Goal: Find specific page/section: Find specific page/section

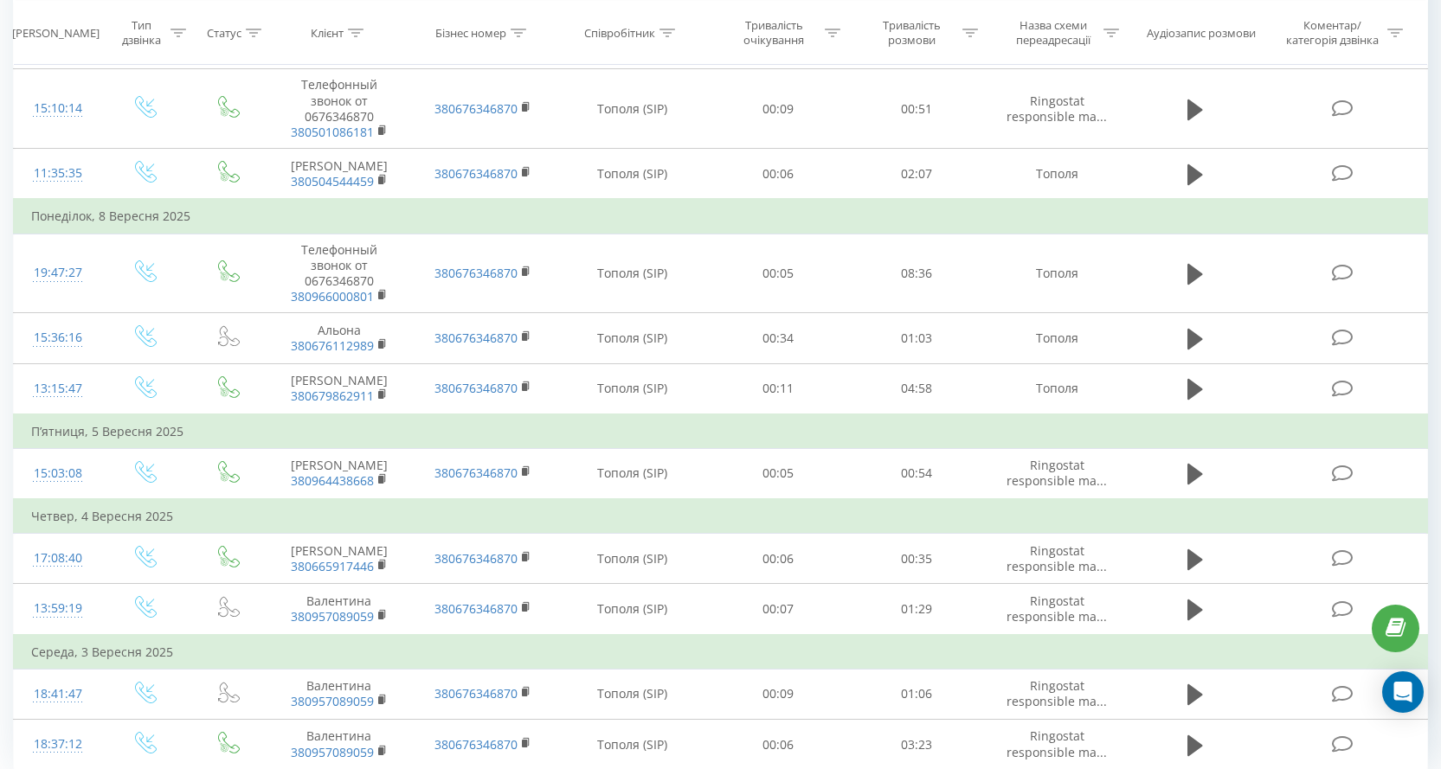
scroll to position [1291, 0]
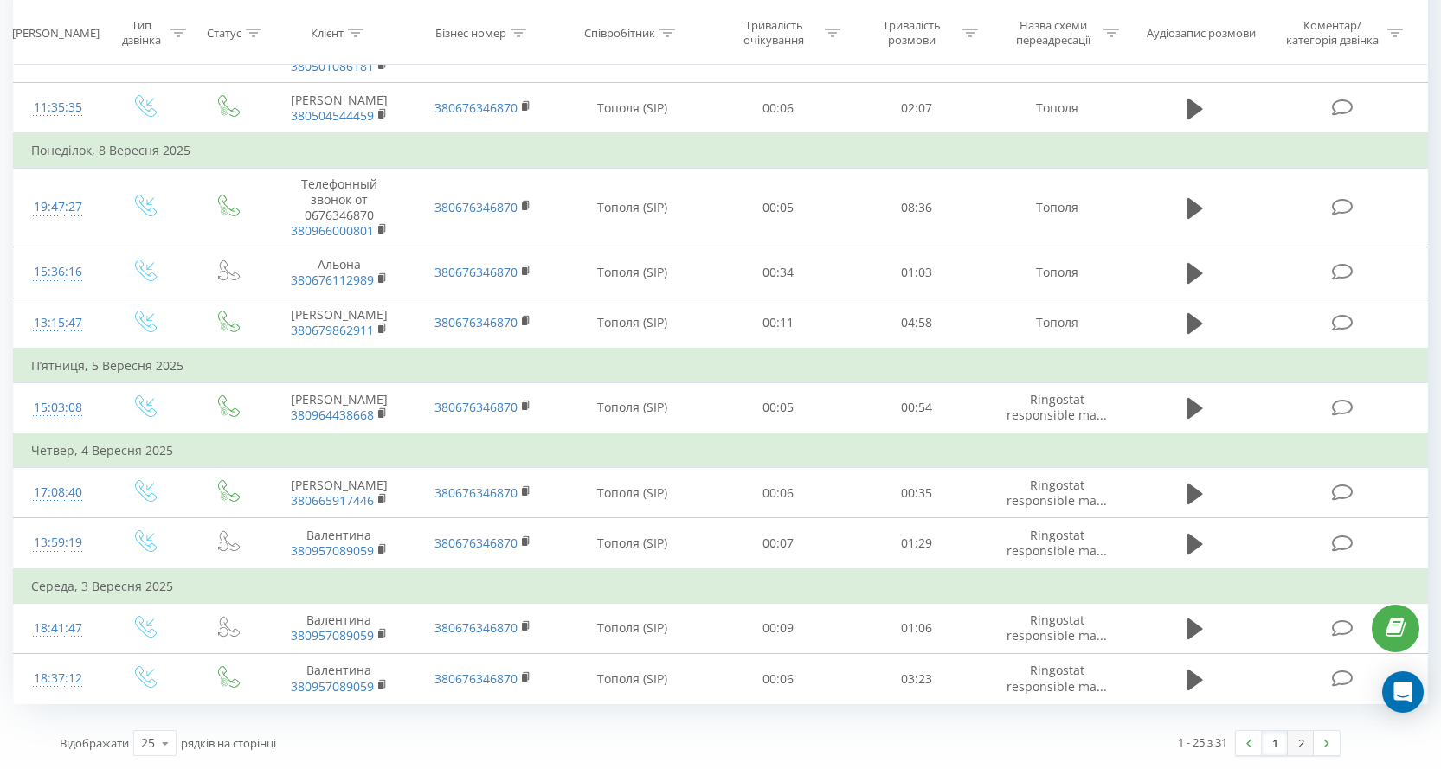
click at [1301, 743] on link "2" at bounding box center [1301, 743] width 26 height 24
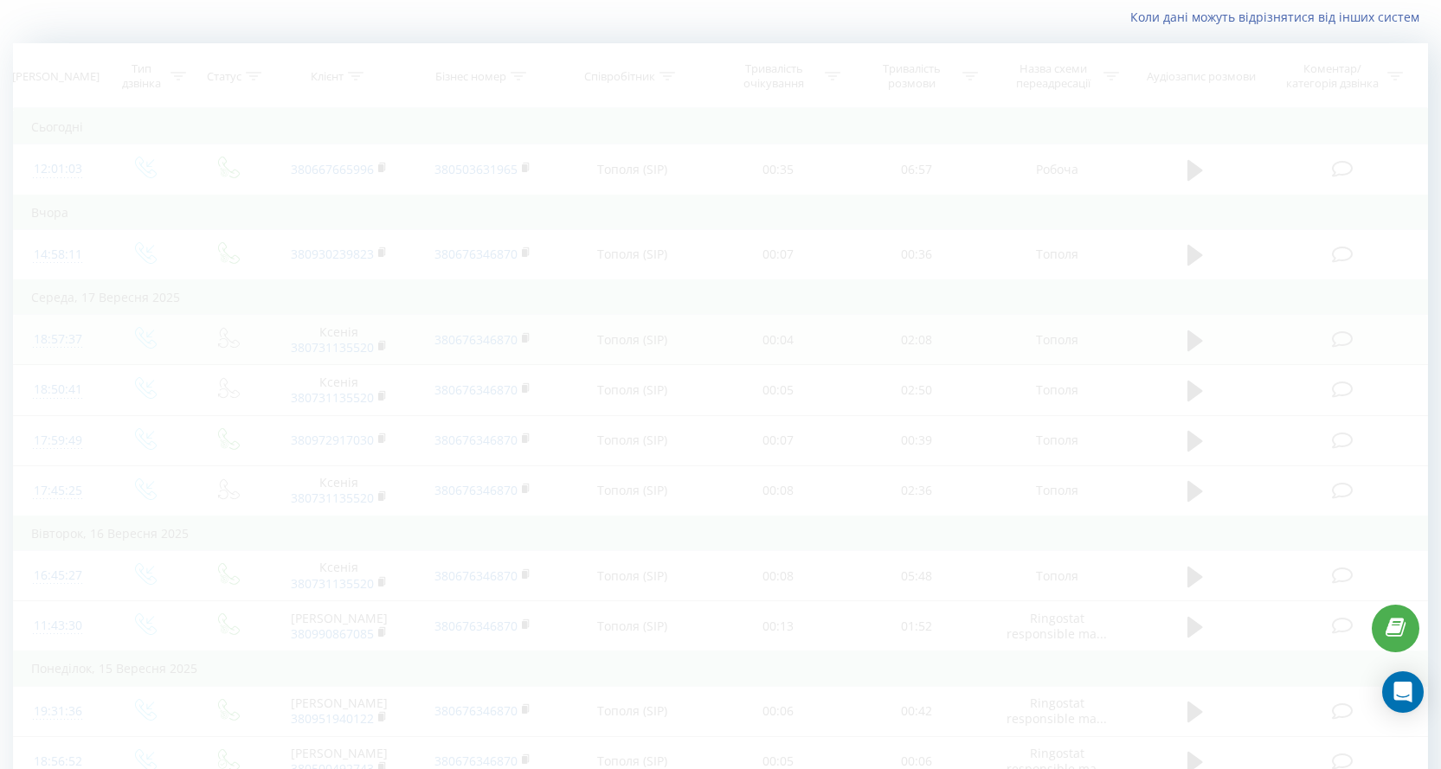
scroll to position [14, 0]
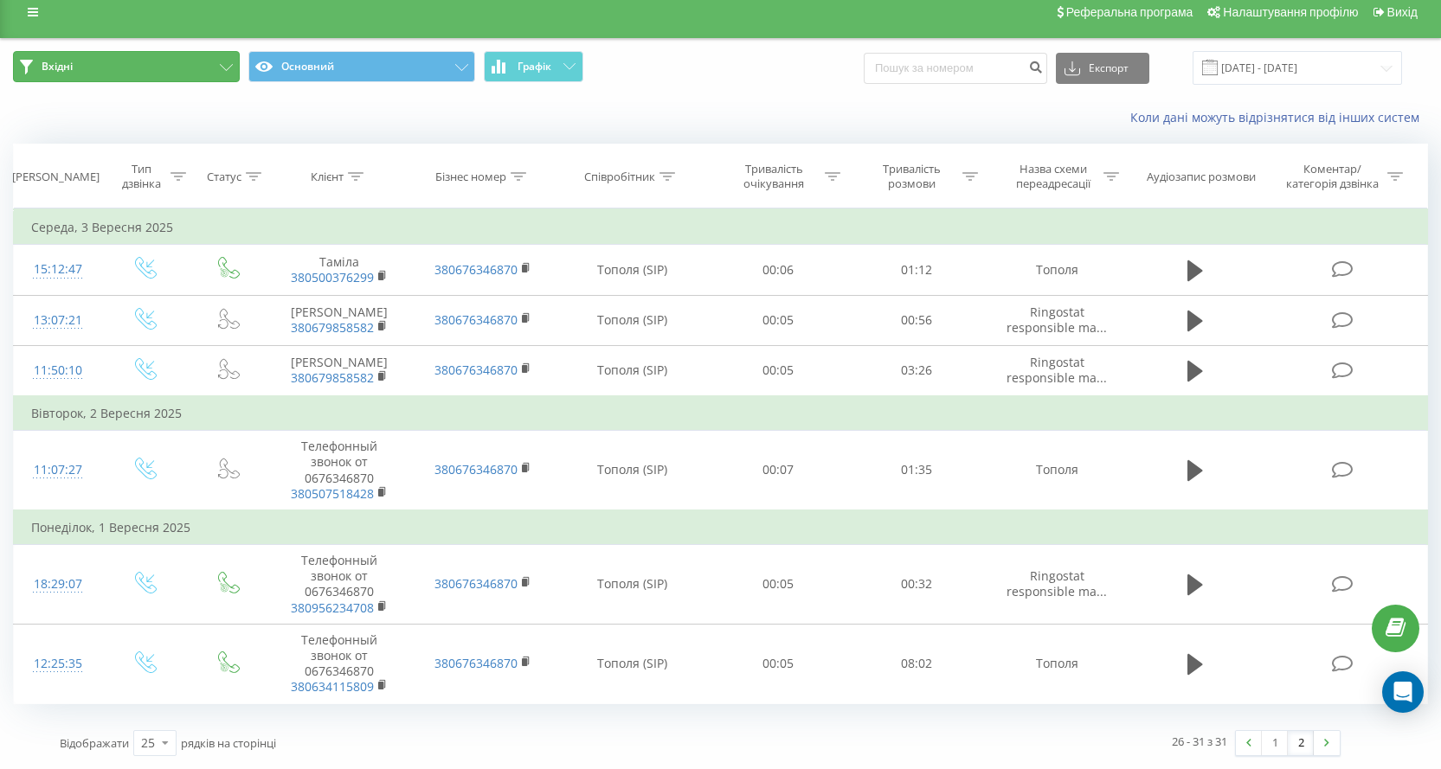
click at [233, 67] on button "Вхідні" at bounding box center [126, 66] width 227 height 31
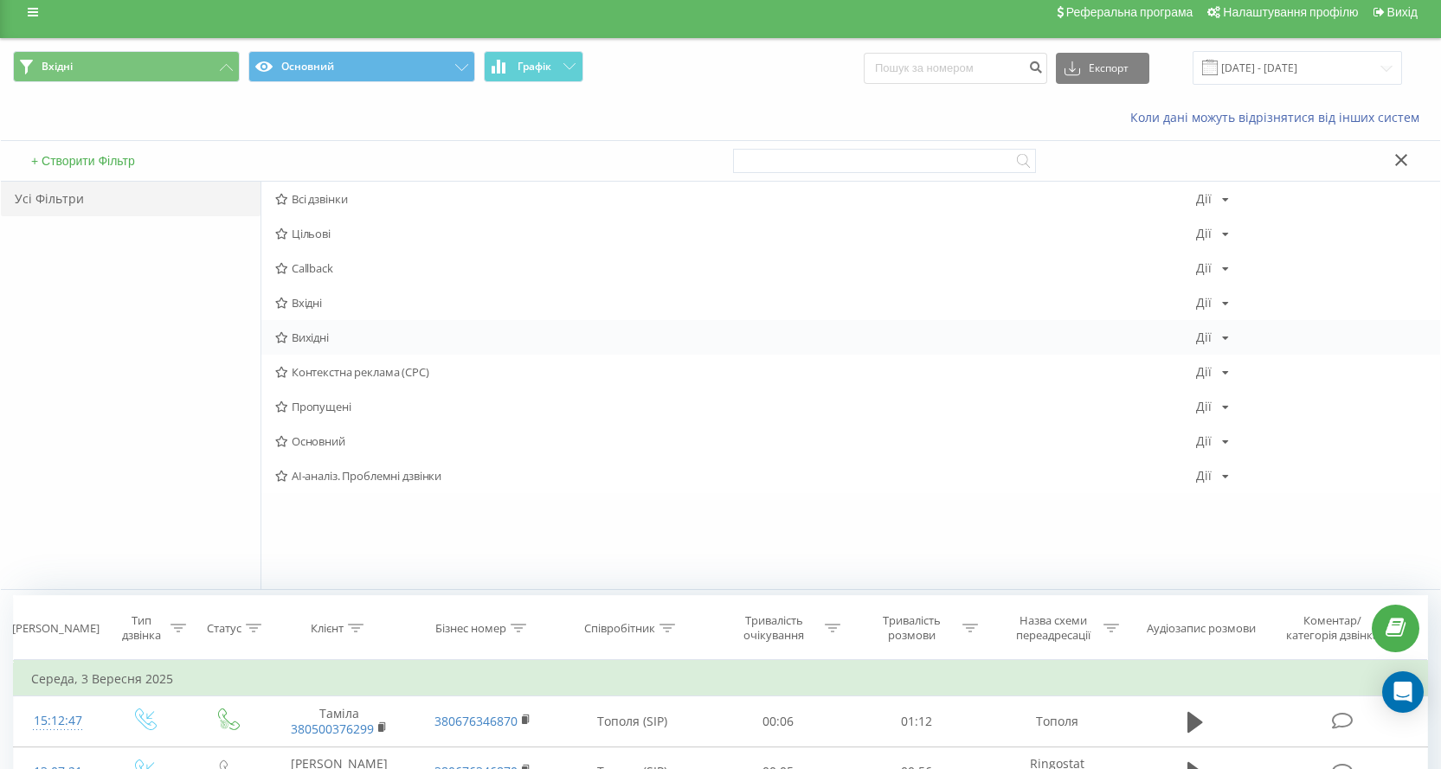
click at [314, 334] on span "Вихідні" at bounding box center [735, 337] width 921 height 12
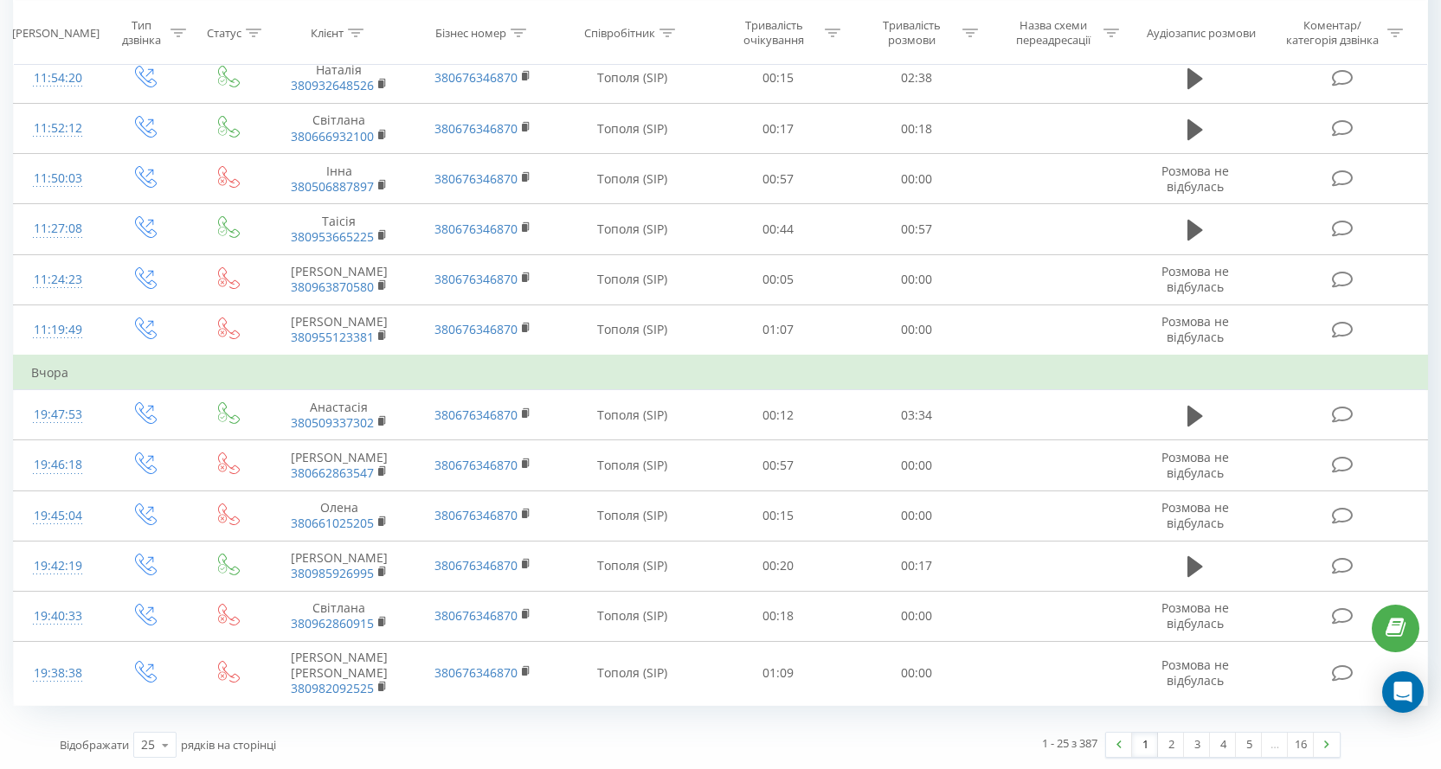
scroll to position [862, 0]
click at [1171, 745] on link "2" at bounding box center [1171, 743] width 26 height 24
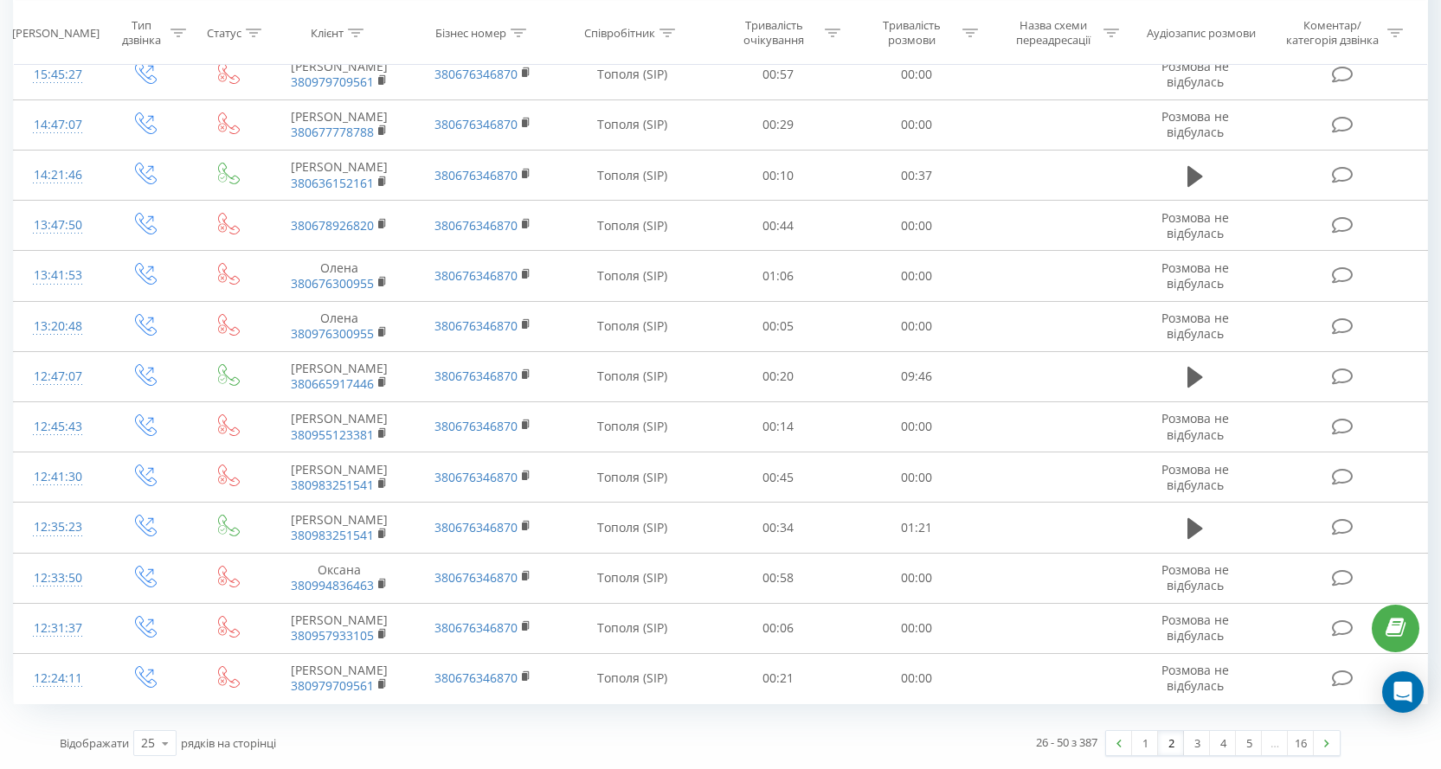
scroll to position [869, 0]
click at [165, 741] on icon at bounding box center [165, 744] width 26 height 34
drag, startPoint x: 154, startPoint y: 723, endPoint x: 173, endPoint y: 716, distance: 20.0
click at [155, 723] on span "100" at bounding box center [151, 718] width 21 height 16
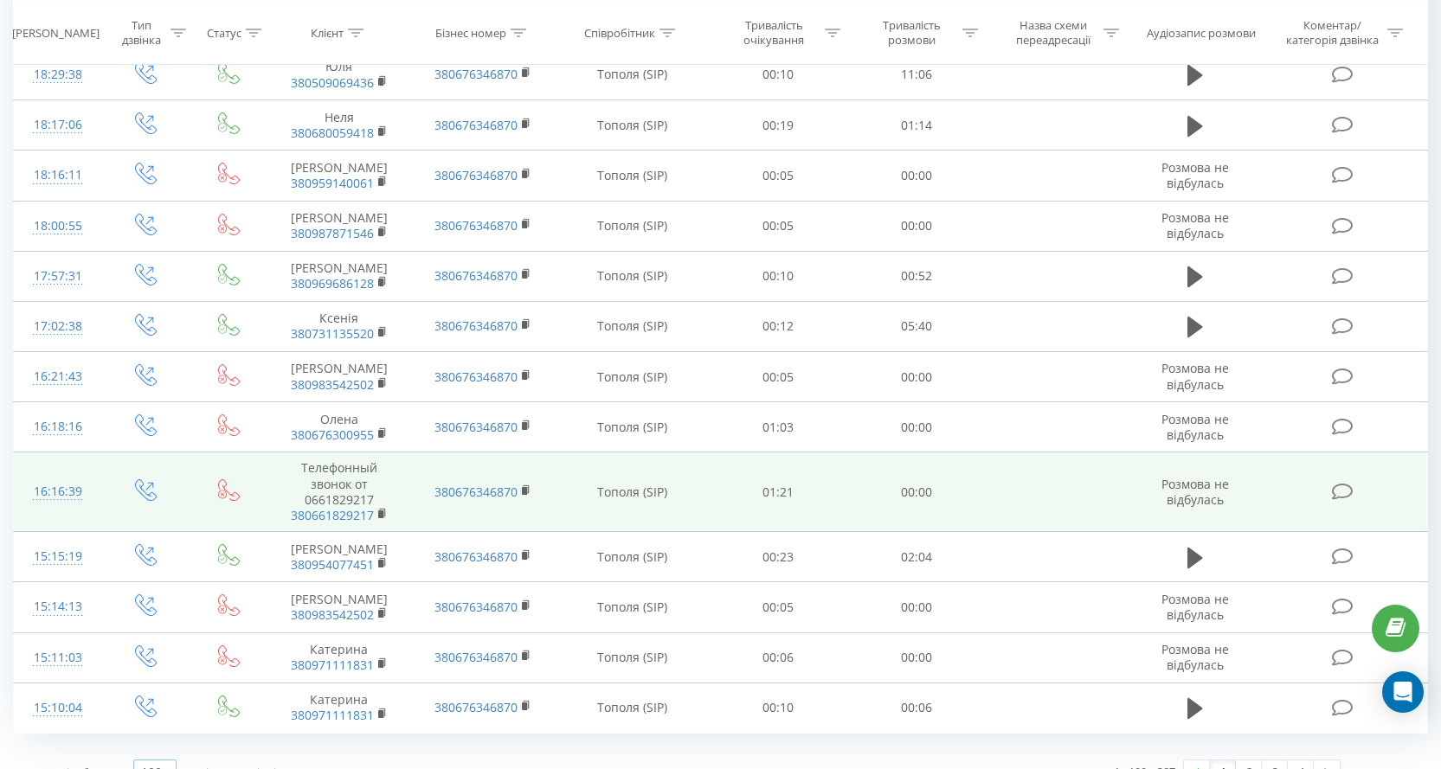
scroll to position [4861, 0]
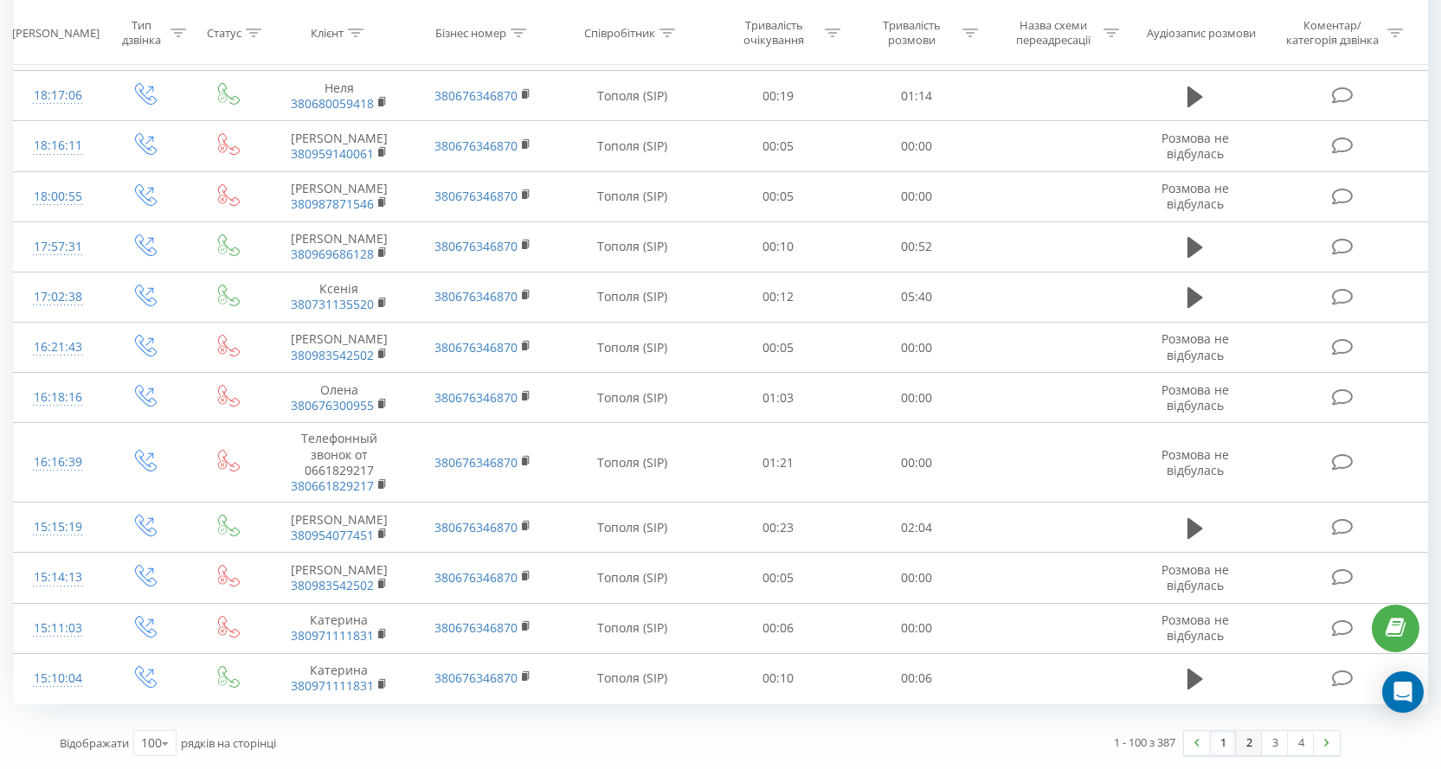
click at [1249, 745] on link "2" at bounding box center [1249, 743] width 26 height 24
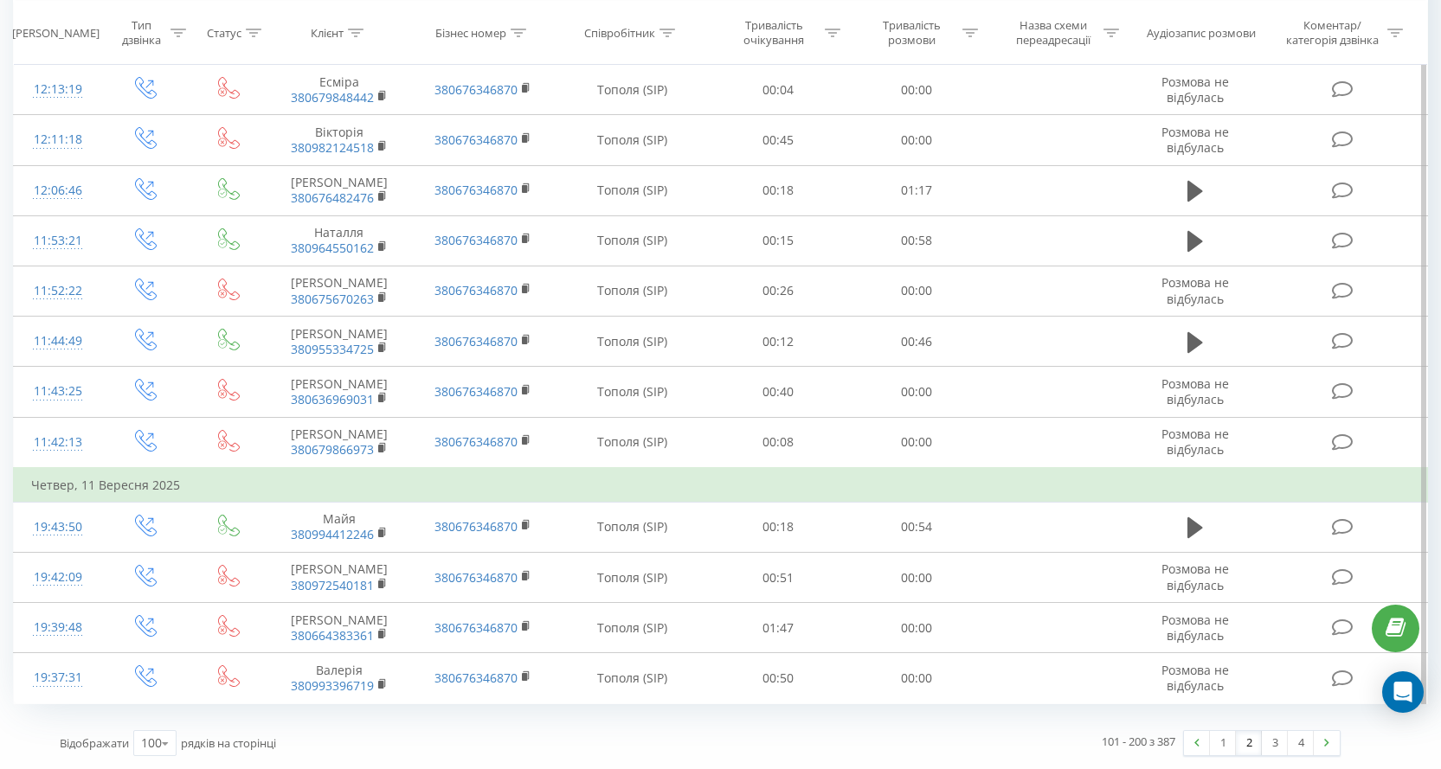
scroll to position [4789, 0]
click at [1279, 747] on link "3" at bounding box center [1275, 743] width 26 height 24
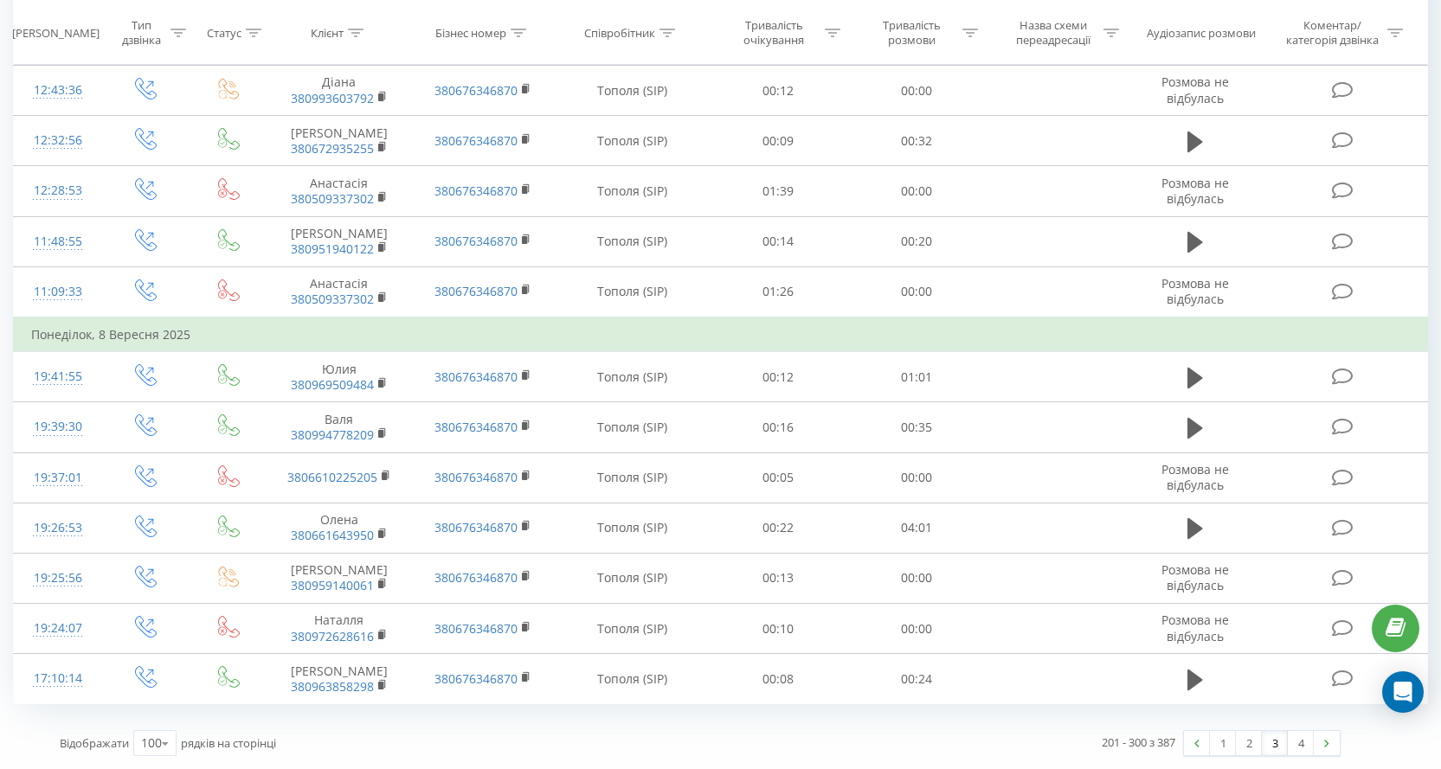
scroll to position [4827, 0]
click at [1303, 748] on link "4" at bounding box center [1301, 743] width 26 height 24
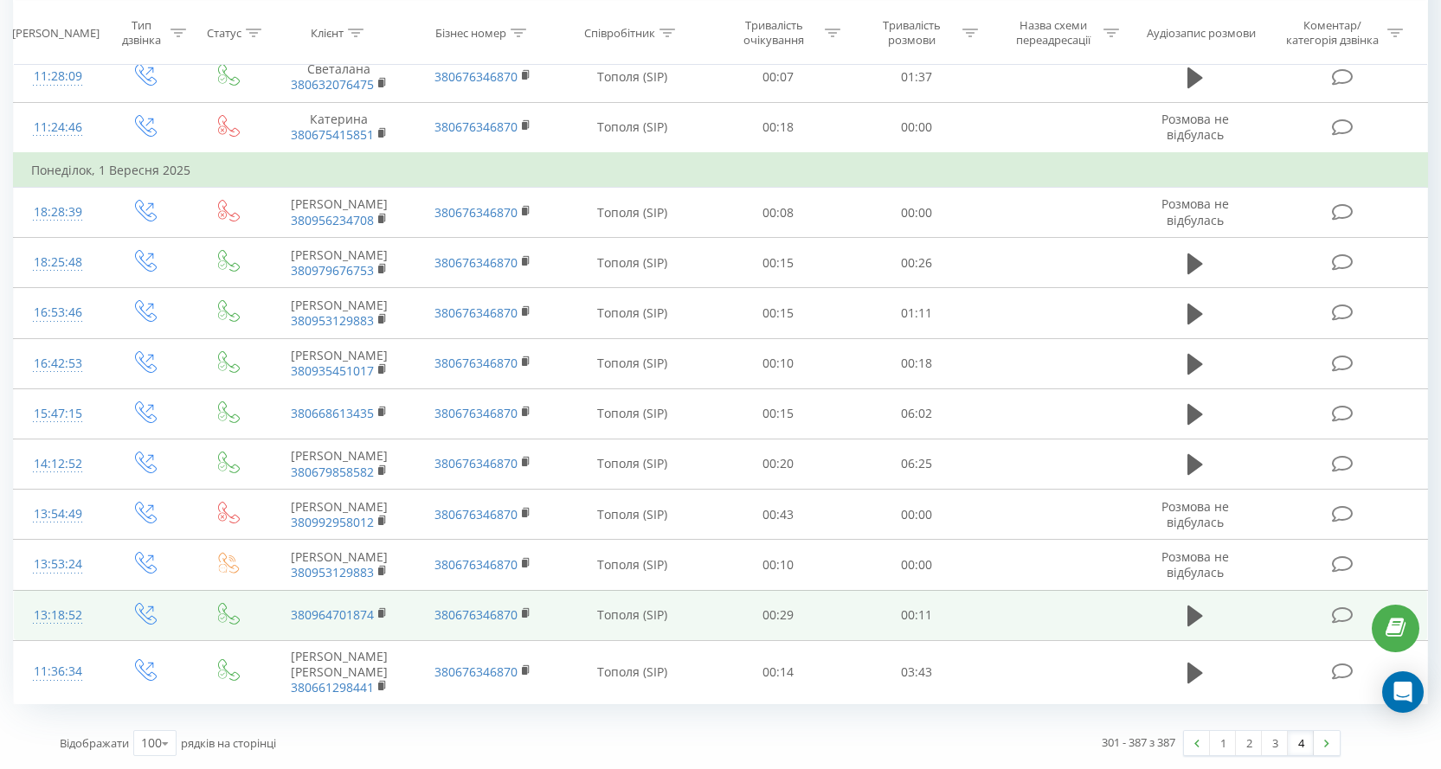
scroll to position [4276, 0]
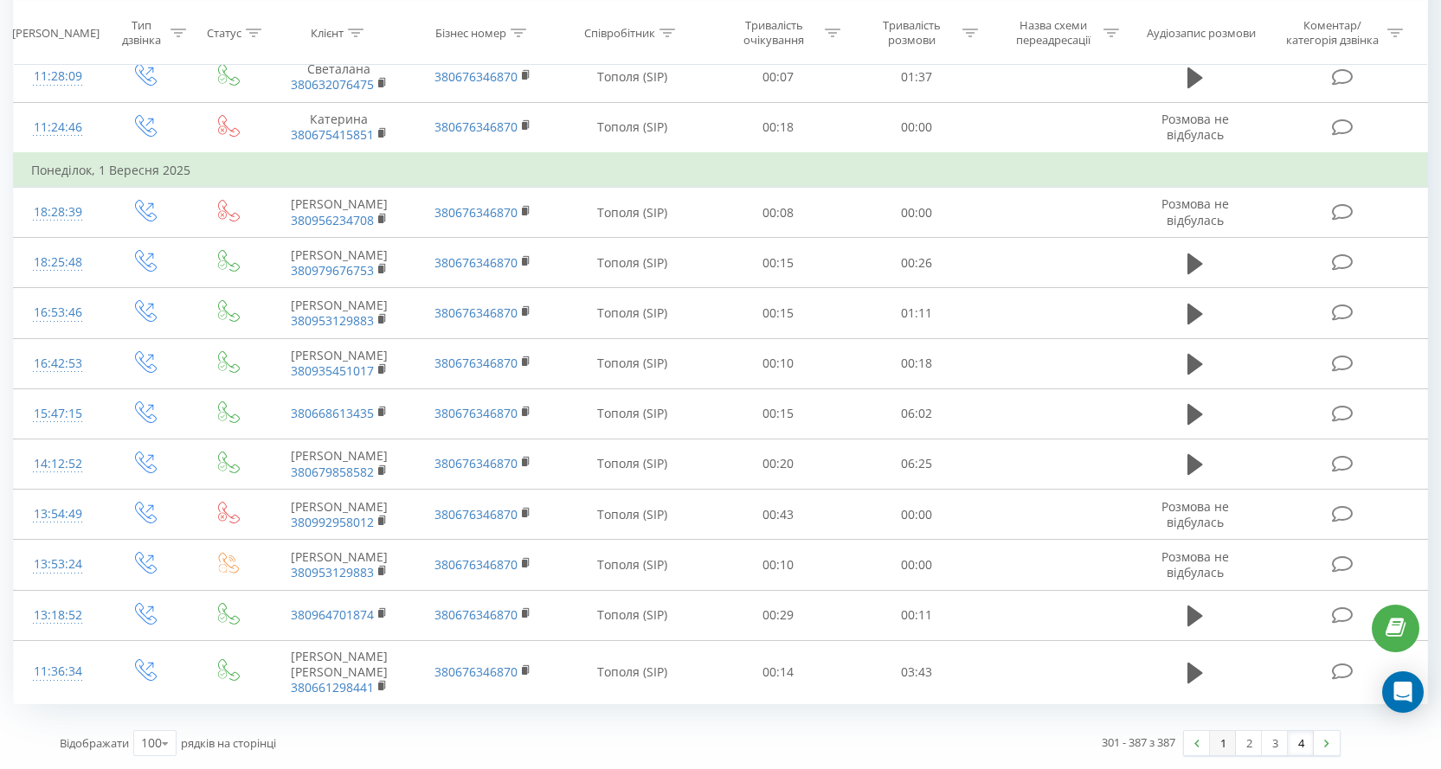
click at [1223, 748] on link "1" at bounding box center [1223, 743] width 26 height 24
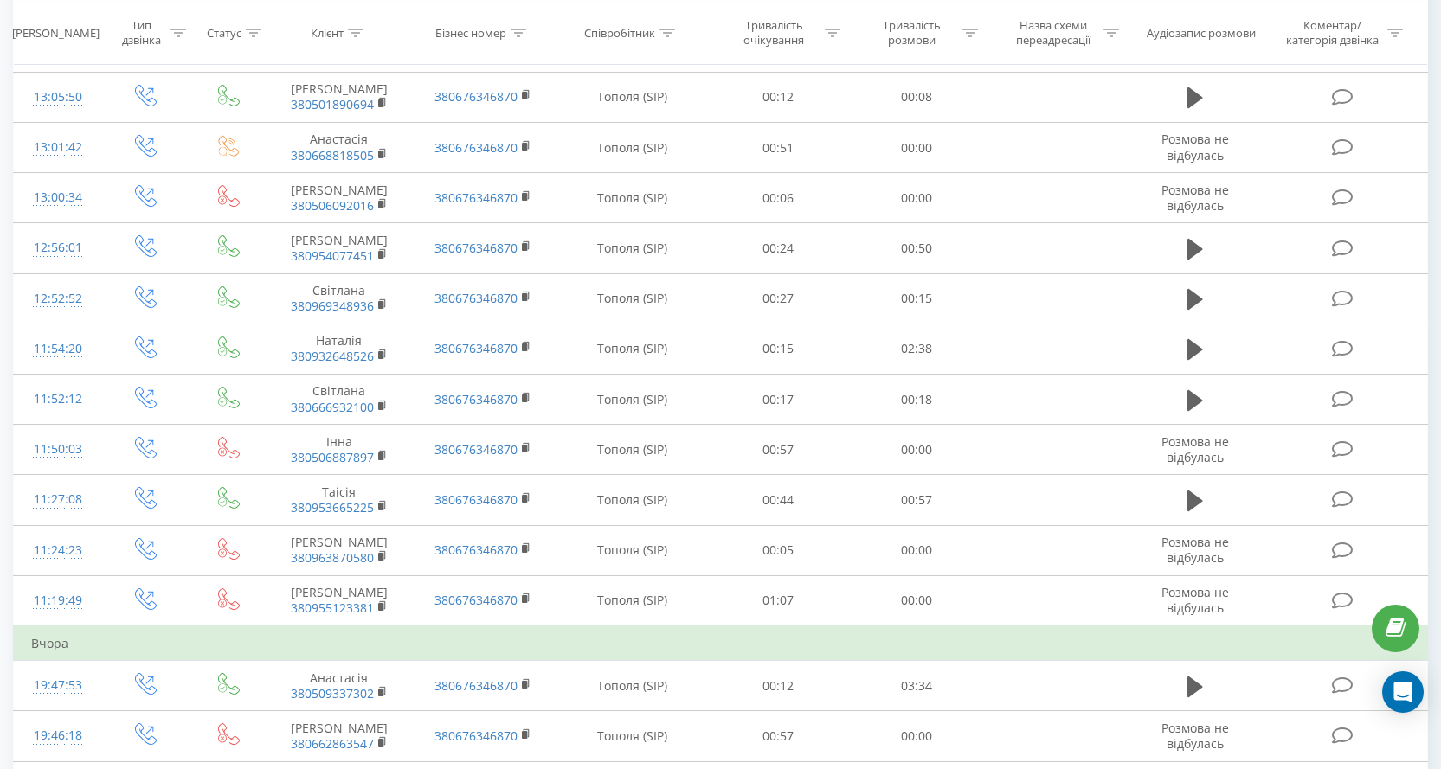
scroll to position [720, 0]
